Goal: Task Accomplishment & Management: Use online tool/utility

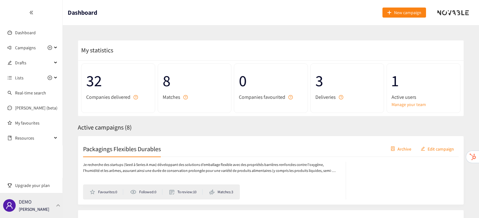
click at [45, 209] on div "DEMO [PERSON_NAME]" at bounding box center [31, 205] width 63 height 25
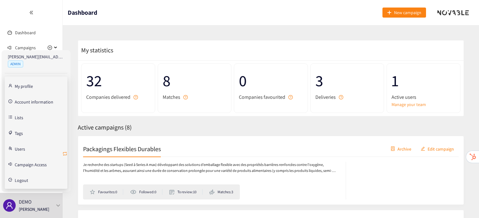
click at [65, 153] on icon "retweet" at bounding box center [64, 153] width 5 height 5
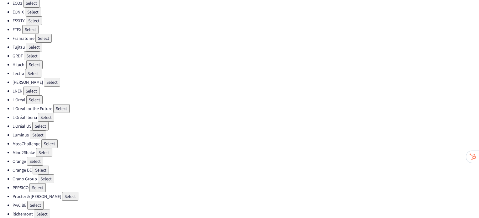
scroll to position [135, 0]
click at [62, 191] on button "Select" at bounding box center [70, 195] width 16 height 9
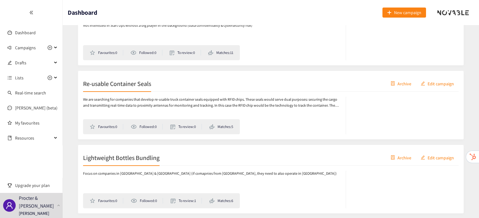
scroll to position [2622, 0]
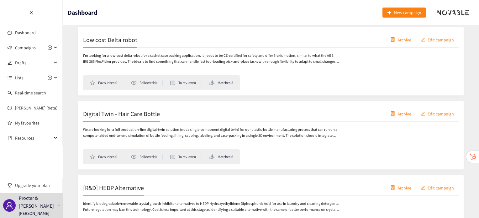
click at [124, 109] on h2 "Digital Twin - Hair Care Bottle" at bounding box center [121, 113] width 77 height 9
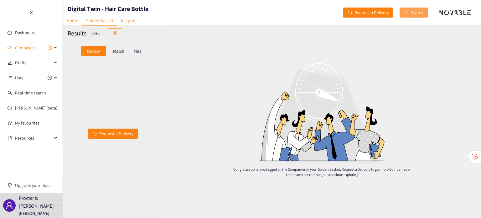
click at [422, 11] on span "Export" at bounding box center [417, 12] width 12 height 7
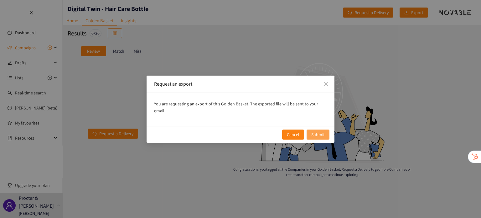
click at [317, 131] on span "Submit" at bounding box center [317, 134] width 13 height 7
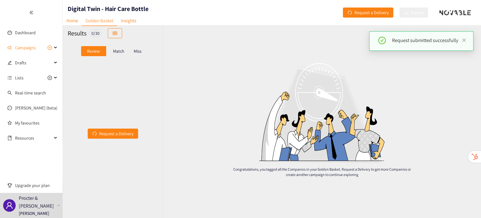
click at [34, 13] on div at bounding box center [31, 12] width 62 height 25
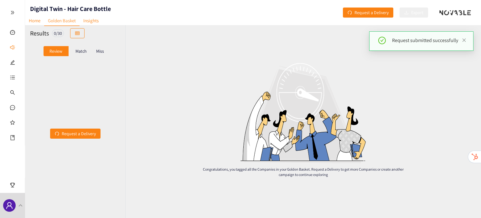
click at [15, 13] on div at bounding box center [12, 12] width 25 height 25
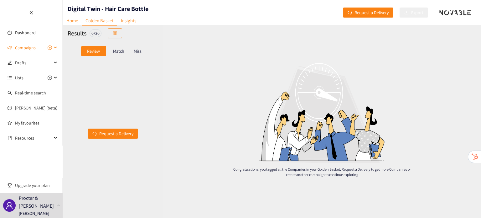
click at [18, 45] on span "Campaigns" at bounding box center [25, 47] width 21 height 13
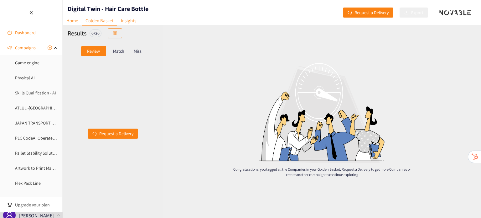
click at [27, 33] on link "Dashboard" at bounding box center [25, 33] width 21 height 6
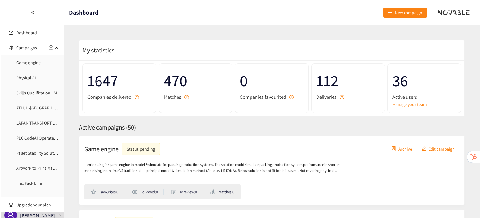
scroll to position [535, 0]
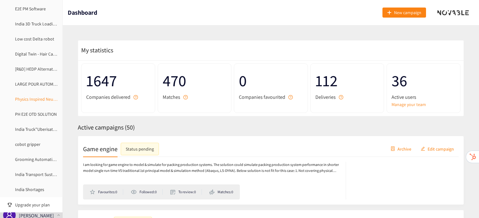
click at [32, 96] on link "Physics Inspired Neural Network" at bounding box center [45, 99] width 60 height 6
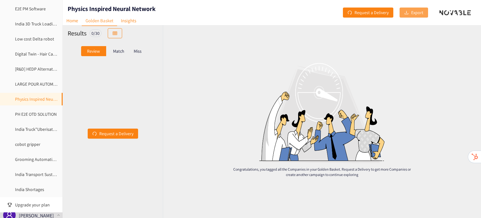
click at [420, 13] on span "Export" at bounding box center [417, 12] width 12 height 7
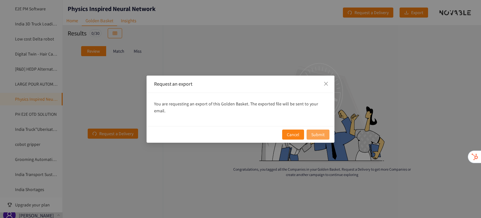
click at [325, 131] on span "Submit" at bounding box center [317, 134] width 13 height 7
